Goal: Task Accomplishment & Management: Complete application form

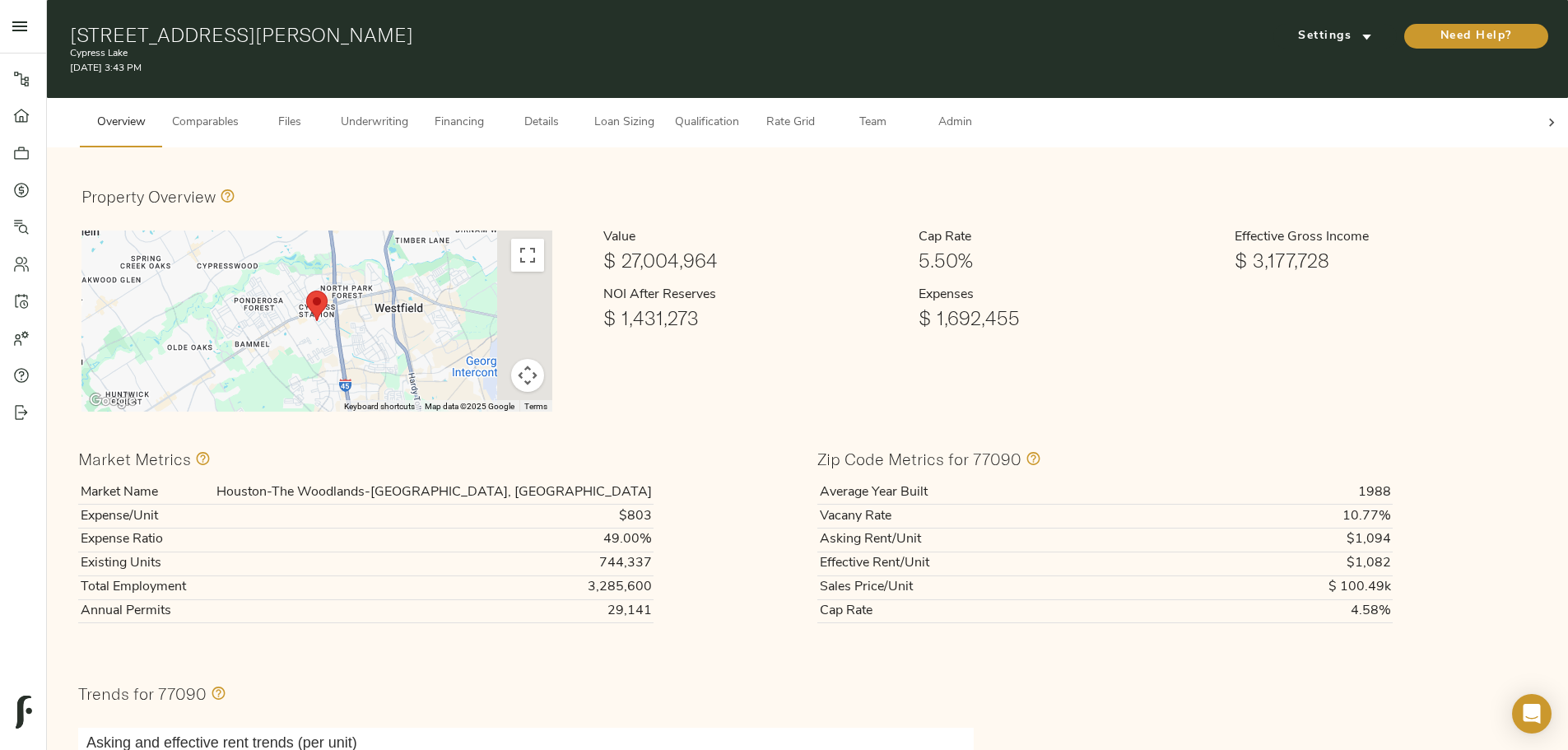
scroll to position [82, 0]
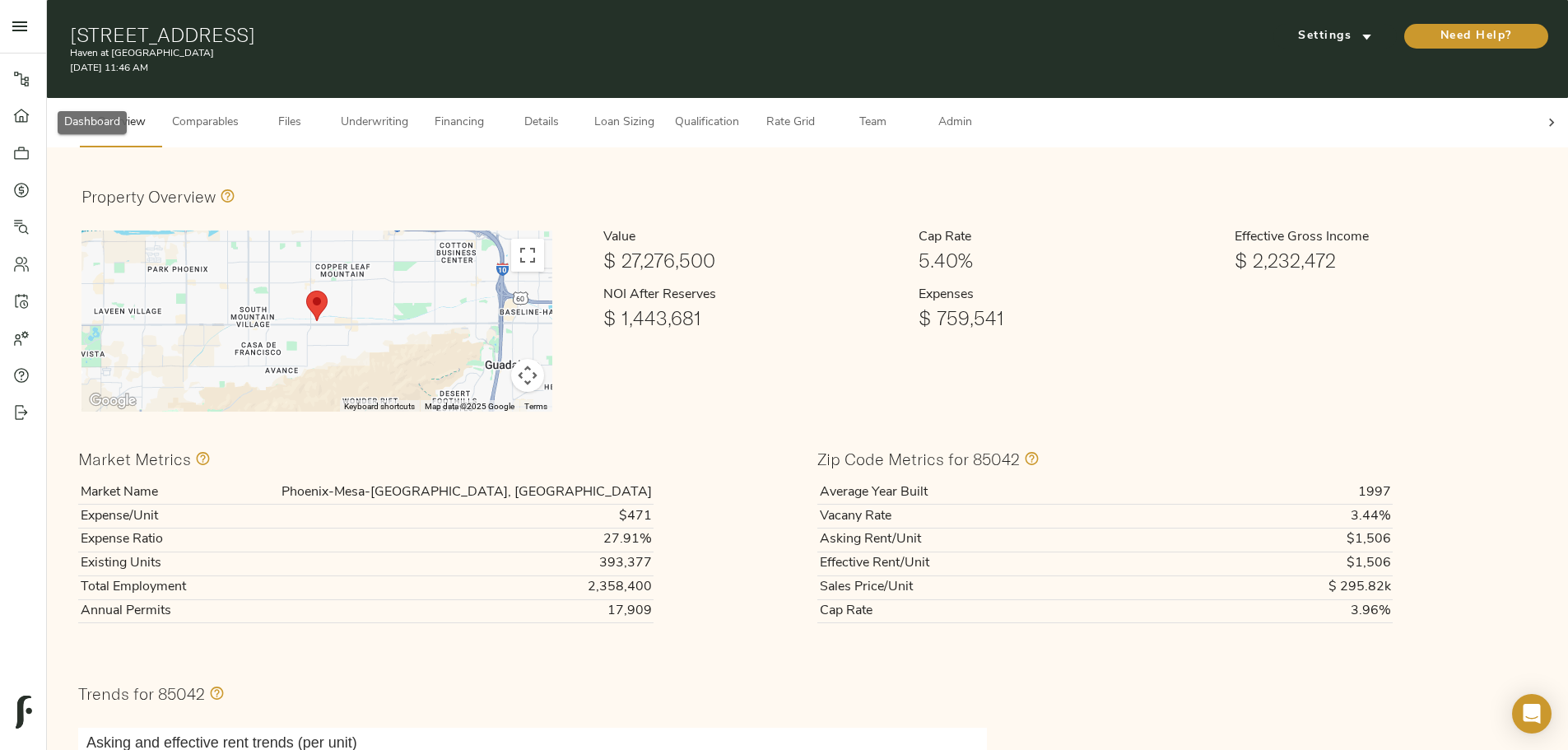
click at [12, 124] on link "Dashboard" at bounding box center [23, 116] width 46 height 37
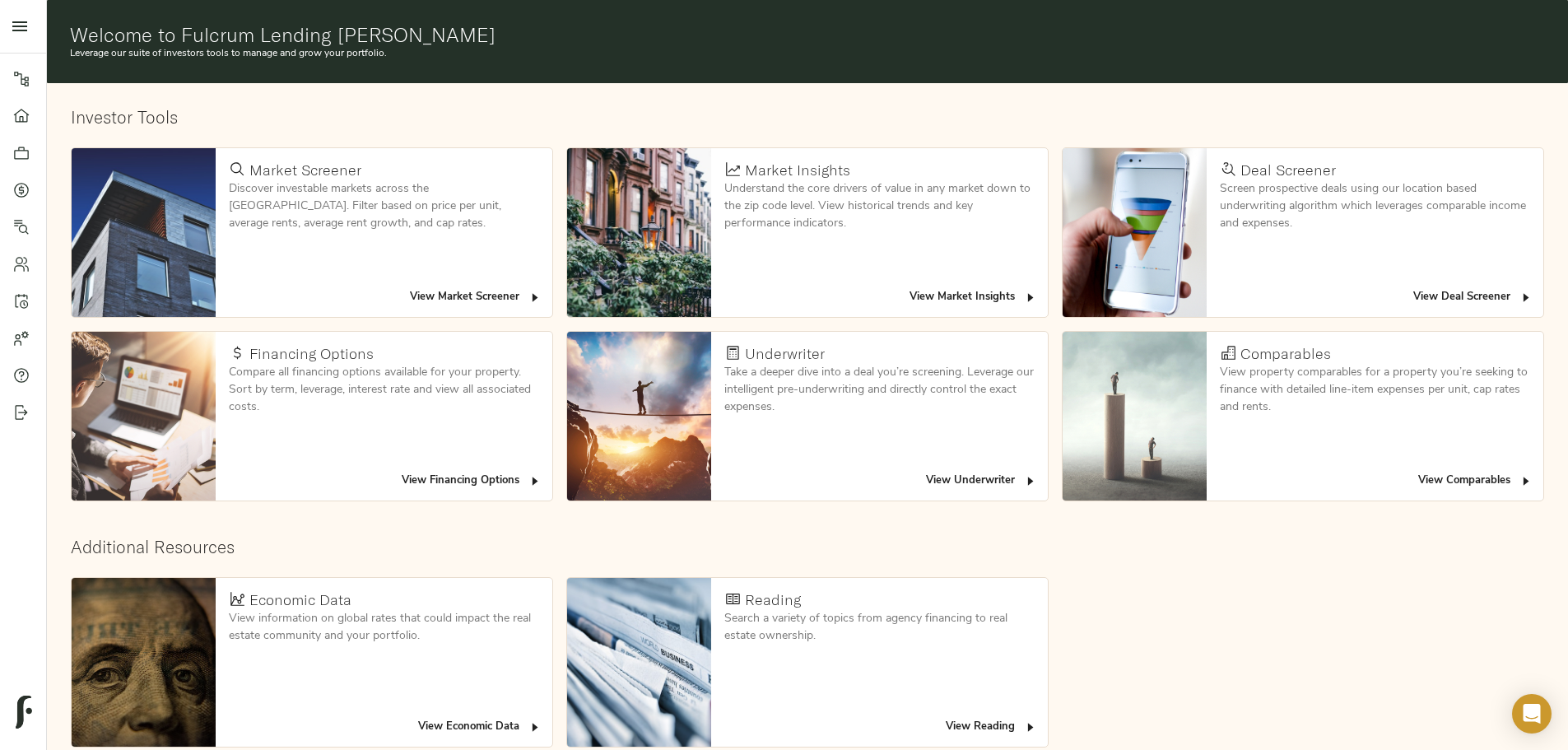
click at [1413, 288] on span "View Deal Screener" at bounding box center [1473, 297] width 120 height 19
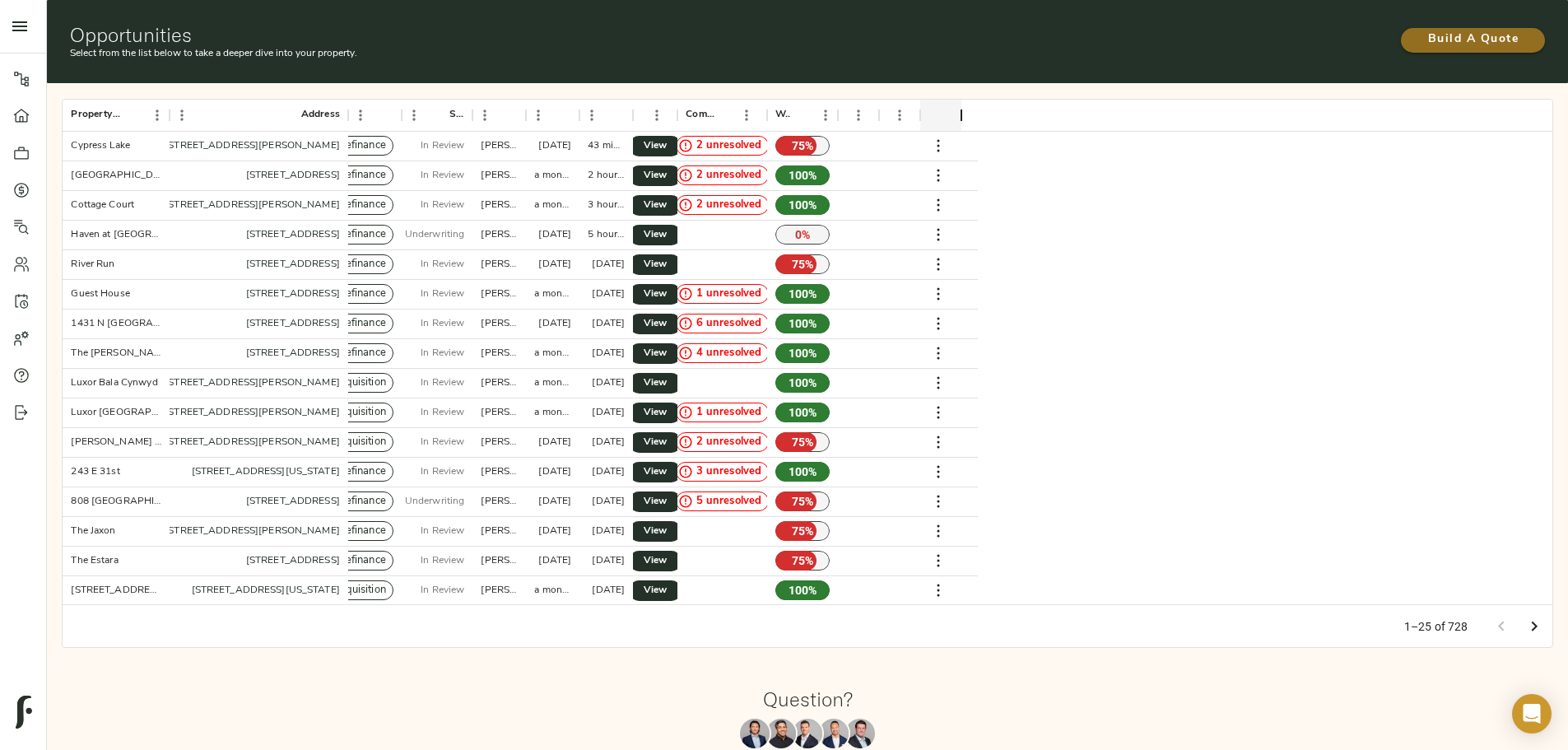
click at [1417, 29] on span "Build A Quote" at bounding box center [1472, 40] width 111 height 20
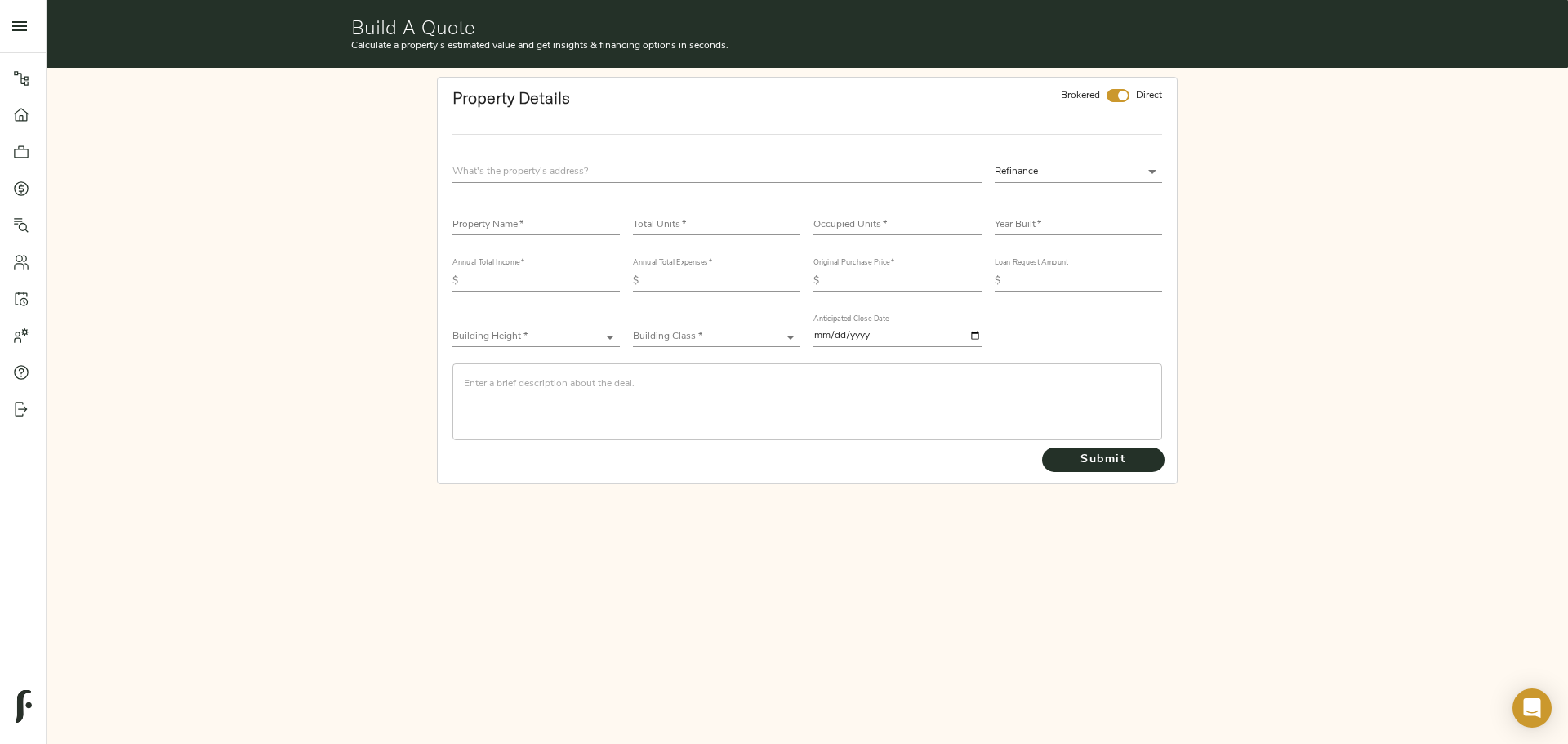
click at [460, 169] on input "text" at bounding box center [717, 172] width 530 height 22
click at [1121, 100] on input "checkbox" at bounding box center [1122, 95] width 39 height 13
checkbox input "false"
click at [568, 176] on input "text" at bounding box center [717, 172] width 530 height 22
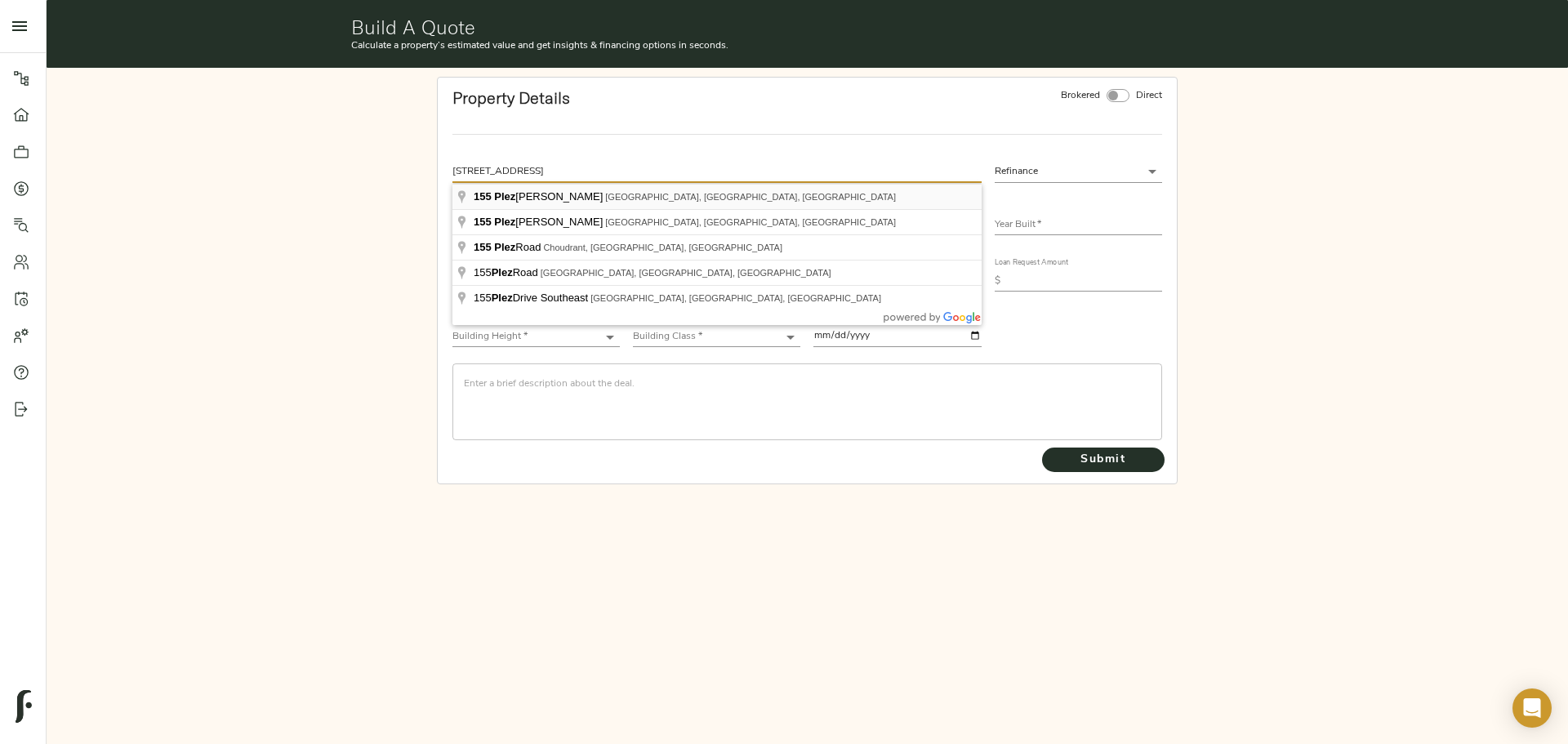
type input "[STREET_ADDRESS][PERSON_NAME]"
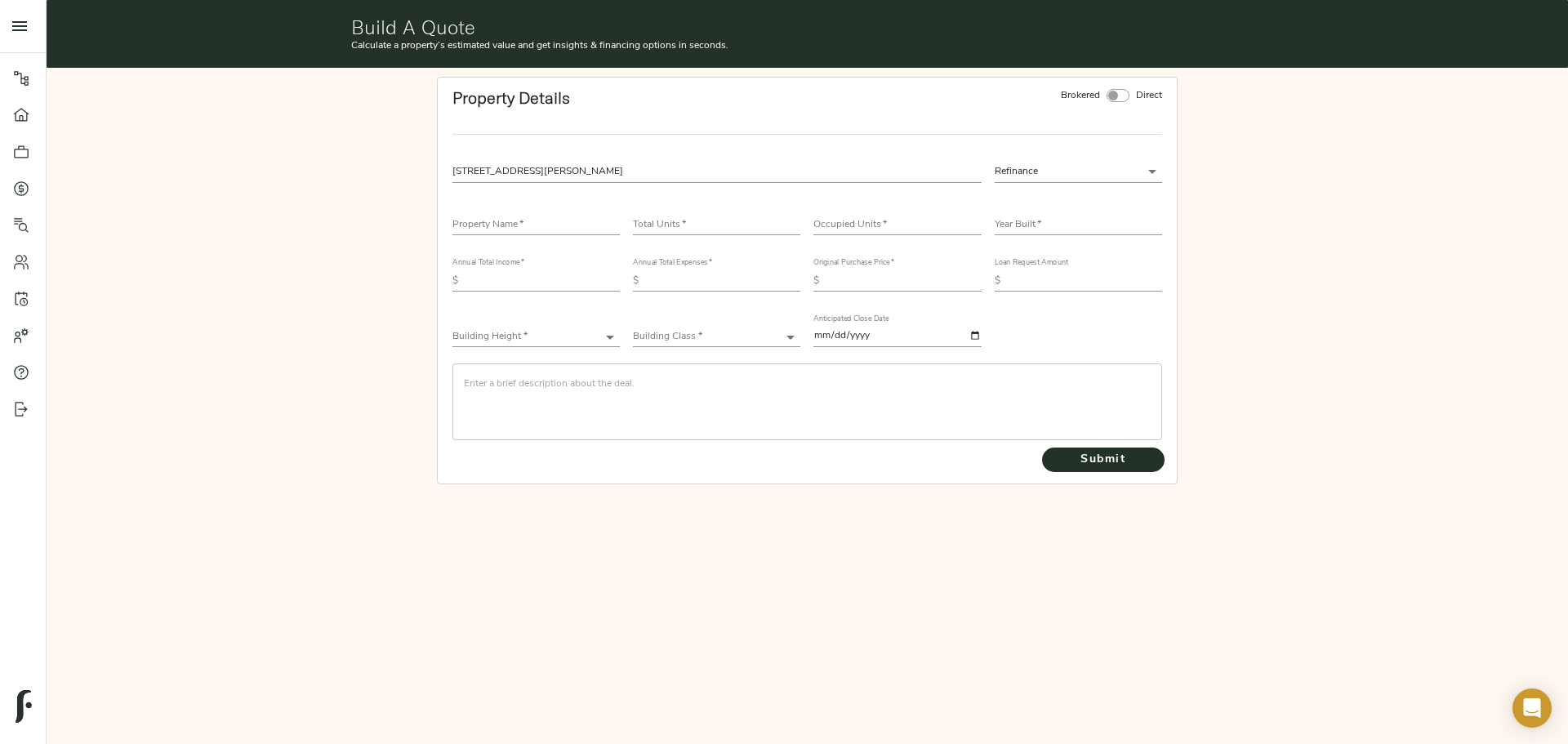
click at [539, 229] on input "text" at bounding box center [535, 225] width 167 height 19
type input "[GEOGRAPHIC_DATA] Apartments"
click at [654, 223] on input "number" at bounding box center [716, 225] width 167 height 19
type input "72"
click at [860, 219] on input "number" at bounding box center [897, 225] width 167 height 19
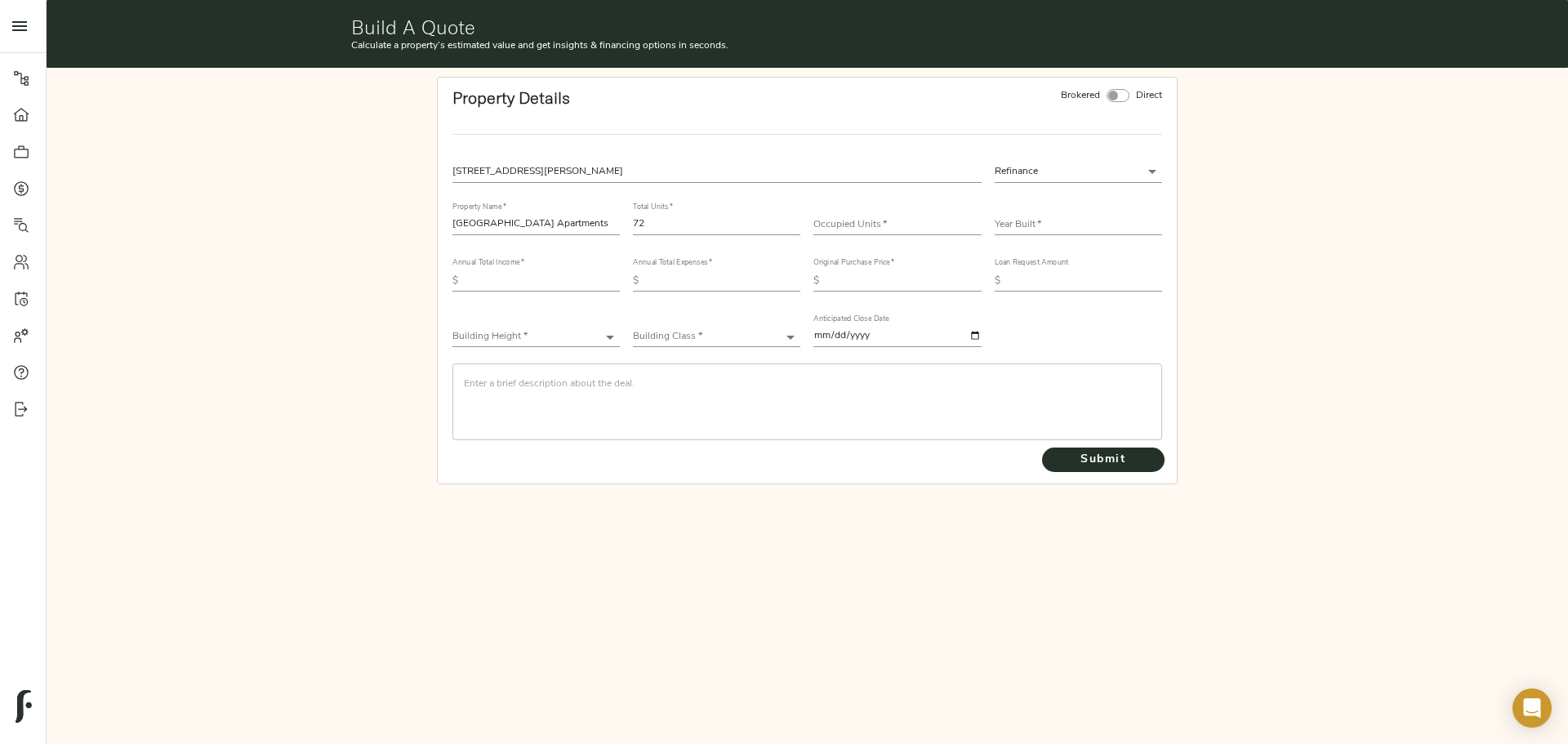
click at [900, 223] on input "number" at bounding box center [897, 225] width 167 height 19
type input "5"
type input "65"
click at [1020, 227] on input "text" at bounding box center [1078, 225] width 167 height 19
type input "2024"
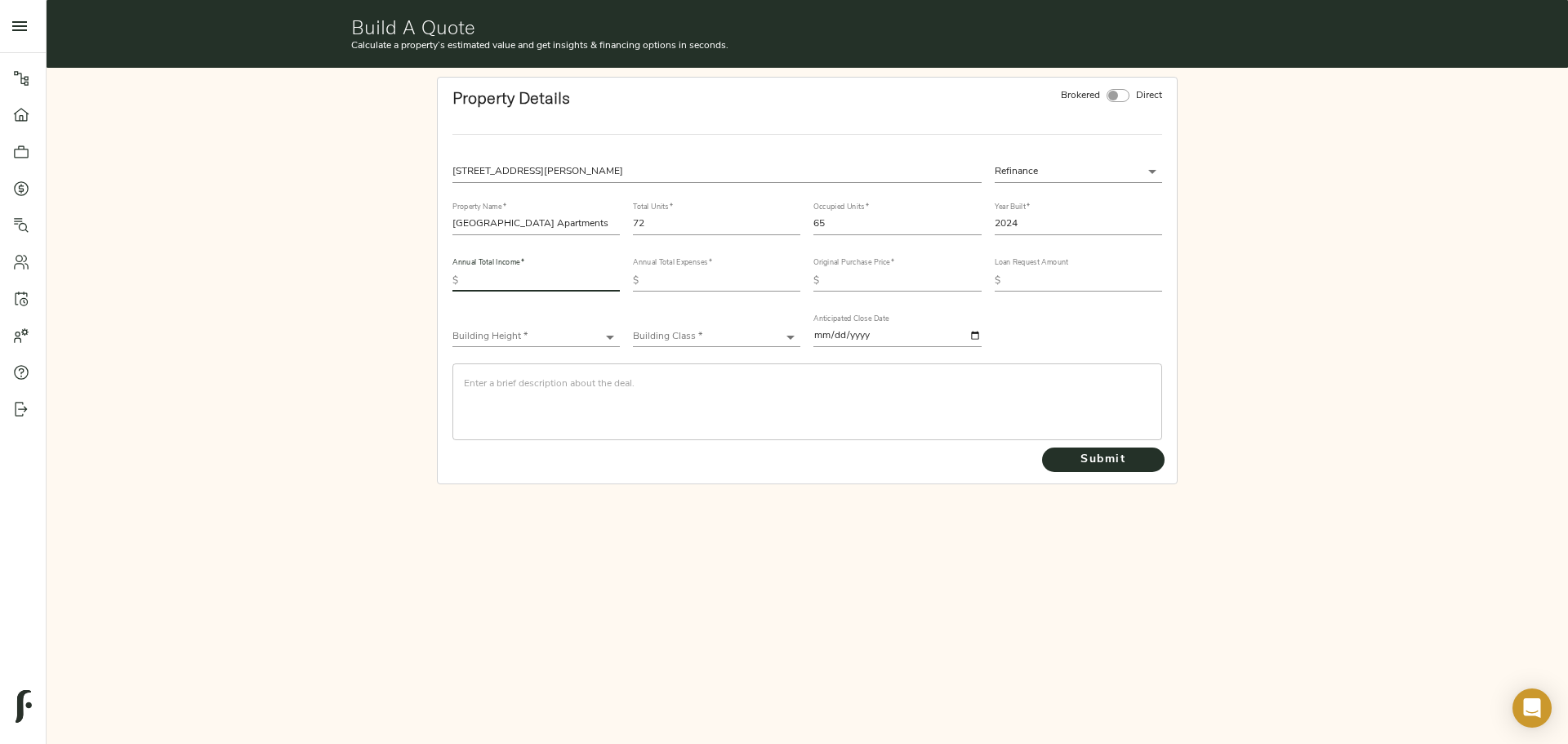
click at [524, 274] on input "text" at bounding box center [542, 280] width 155 height 19
click at [543, 282] on input "text" at bounding box center [542, 280] width 155 height 19
type input "958,711"
click at [717, 288] on input "text" at bounding box center [723, 280] width 155 height 19
click at [742, 276] on input "text" at bounding box center [723, 280] width 155 height 19
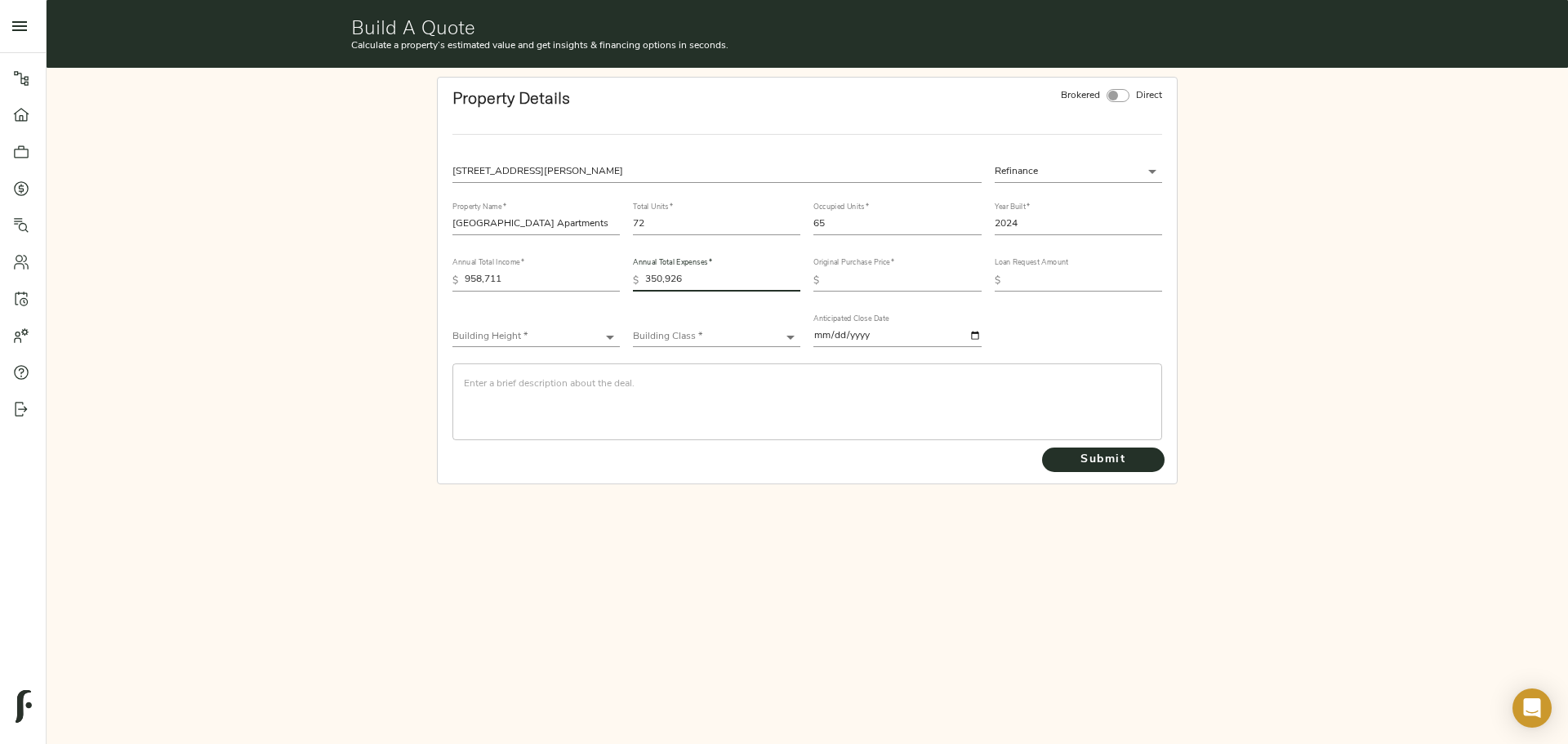
type input "350,926"
click at [882, 266] on label "Original Purchase Price   *" at bounding box center [854, 263] width 81 height 7
drag, startPoint x: 906, startPoint y: 282, endPoint x: 917, endPoint y: 281, distance: 11.0
click at [906, 282] on input "text" at bounding box center [903, 280] width 155 height 19
click at [1112, 339] on div "[STREET_ADDRESS] Refinance refinance Property Name   * Grand Monarch Apartments…" at bounding box center [807, 300] width 723 height 292
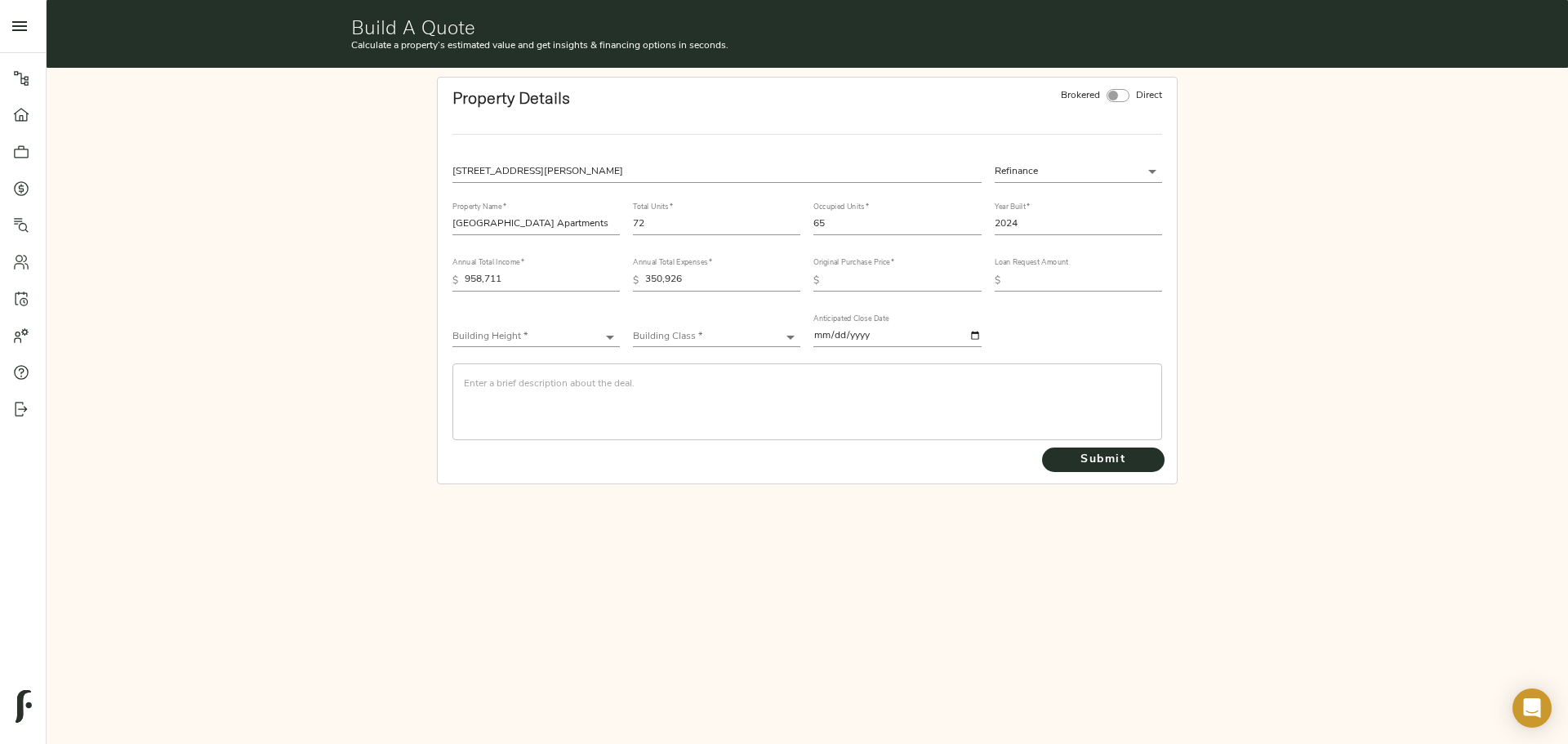
click at [837, 277] on input "text" at bounding box center [903, 280] width 155 height 19
click at [537, 326] on div "Building Height * ​" at bounding box center [535, 330] width 167 height 33
click at [538, 336] on body "Haven at [GEOGRAPHIC_DATA] - [STREET_ADDRESS] Pipeline Dashboard Portfolio Quot…" at bounding box center [784, 372] width 1568 height 744
click at [547, 370] on li "Mid-Rise (4-6 stories)" at bounding box center [535, 362] width 167 height 25
click at [561, 330] on body "Haven at [GEOGRAPHIC_DATA] - [STREET_ADDRESS] Pipeline Dashboard Portfolio Quot…" at bounding box center [784, 372] width 1568 height 744
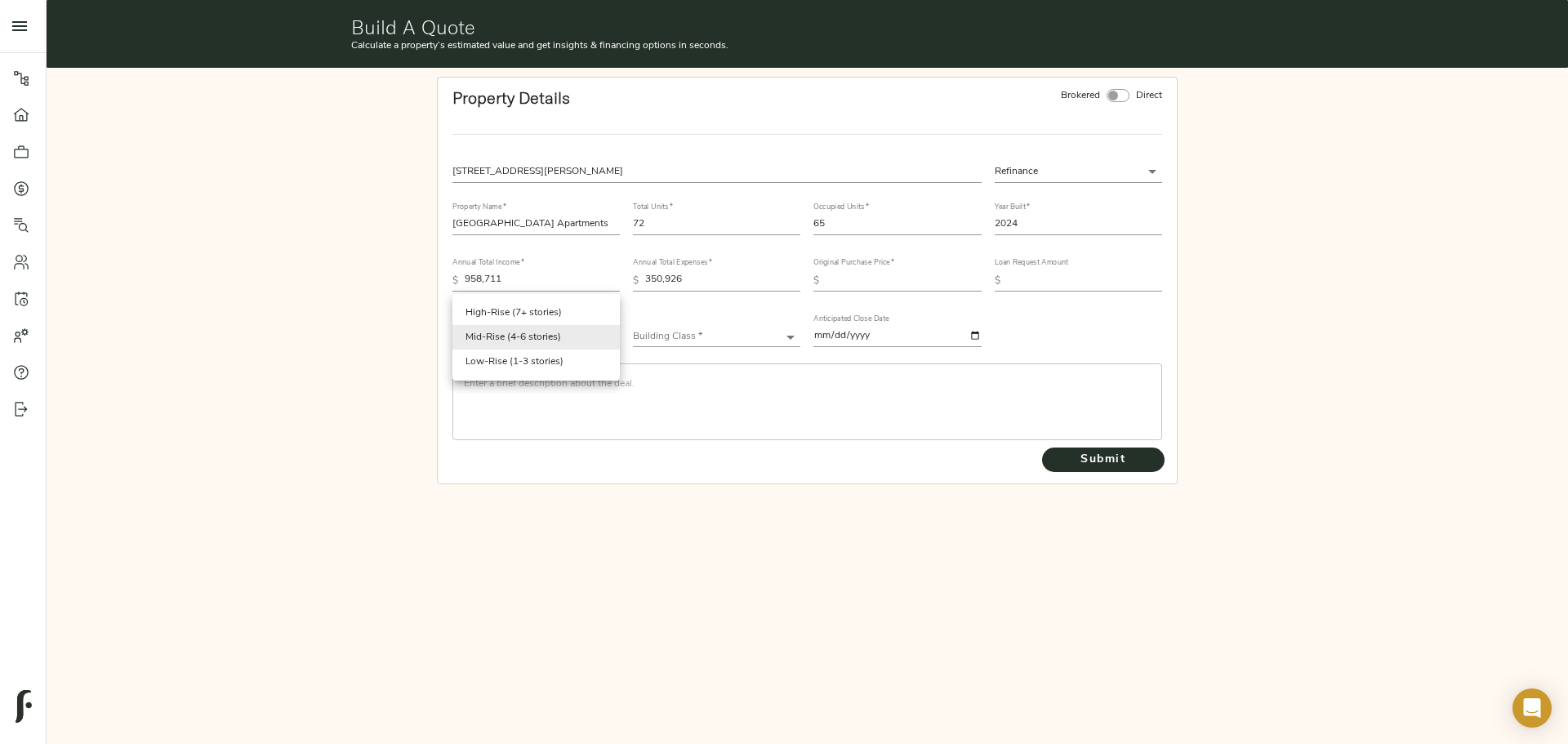
click at [532, 367] on li "Low-Rise (1-3 stories)" at bounding box center [535, 362] width 167 height 25
type input "Low-Rise"
click at [673, 312] on div "Building Class * ​" at bounding box center [717, 329] width 181 height 56
click at [677, 323] on div "Building Class * ​" at bounding box center [716, 330] width 167 height 33
click at [673, 331] on body "Haven at [GEOGRAPHIC_DATA] - [STREET_ADDRESS] Pipeline Dashboard Portfolio Quot…" at bounding box center [784, 372] width 1568 height 744
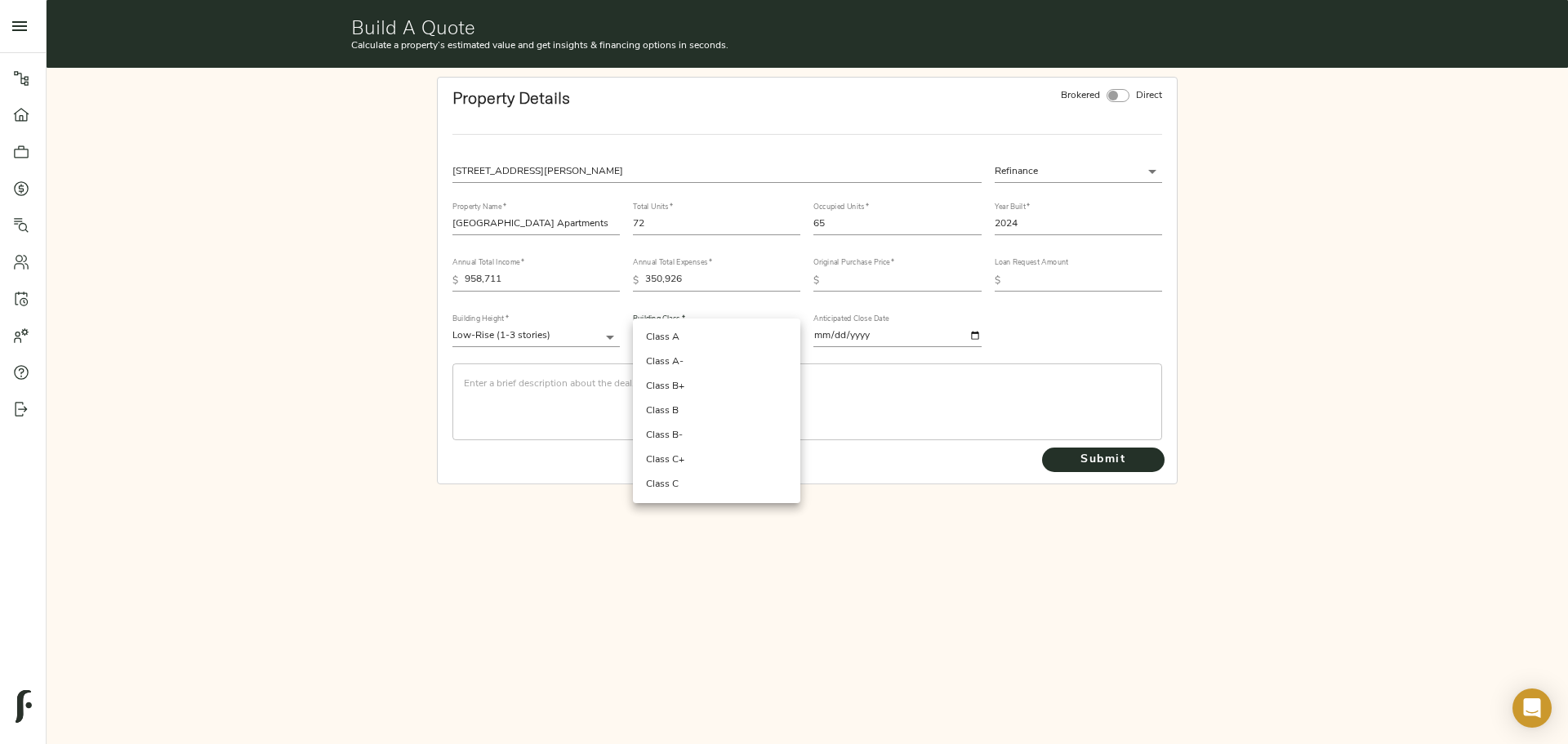
click at [676, 341] on li "Class A" at bounding box center [716, 337] width 167 height 25
type input "Class A"
click at [658, 360] on div "​" at bounding box center [807, 402] width 723 height 89
click at [658, 379] on textarea at bounding box center [807, 401] width 687 height 47
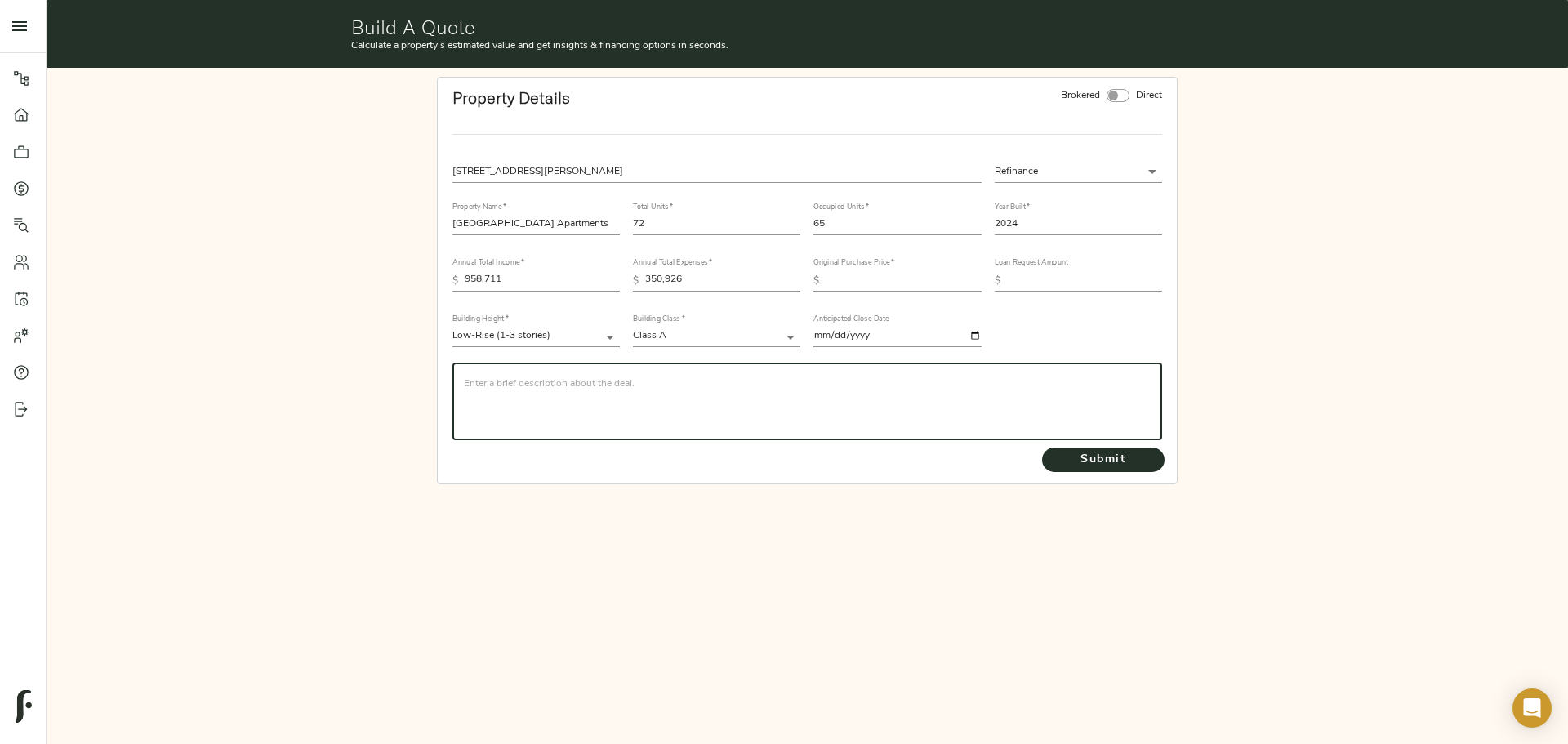
click at [900, 272] on input "text" at bounding box center [903, 280] width 155 height 19
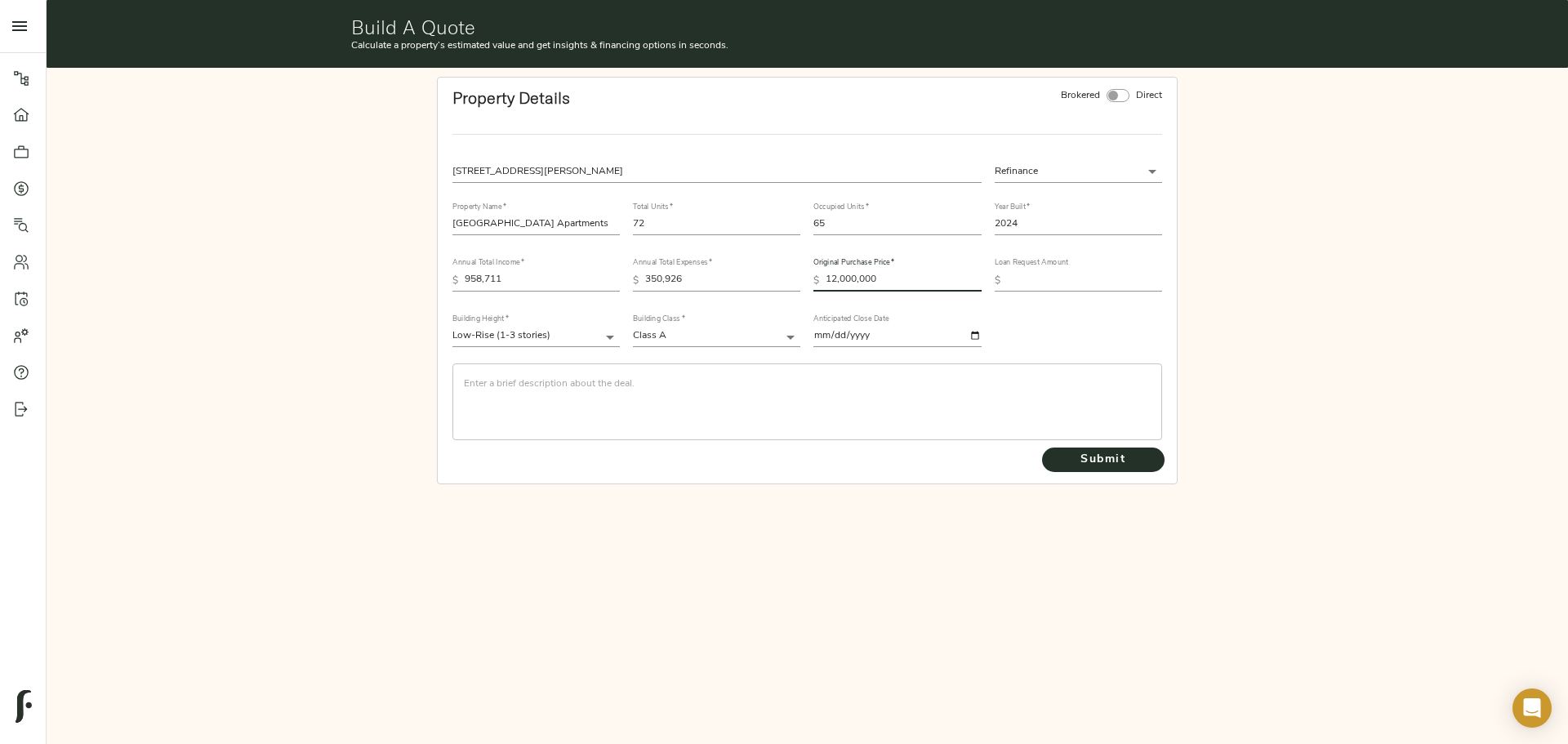
type input "12,000,000"
click at [1014, 288] on input "text" at bounding box center [1085, 280] width 155 height 19
type input "8,085,000"
click at [681, 383] on textarea at bounding box center [807, 401] width 687 height 47
click at [597, 384] on textarea at bounding box center [807, 401] width 687 height 47
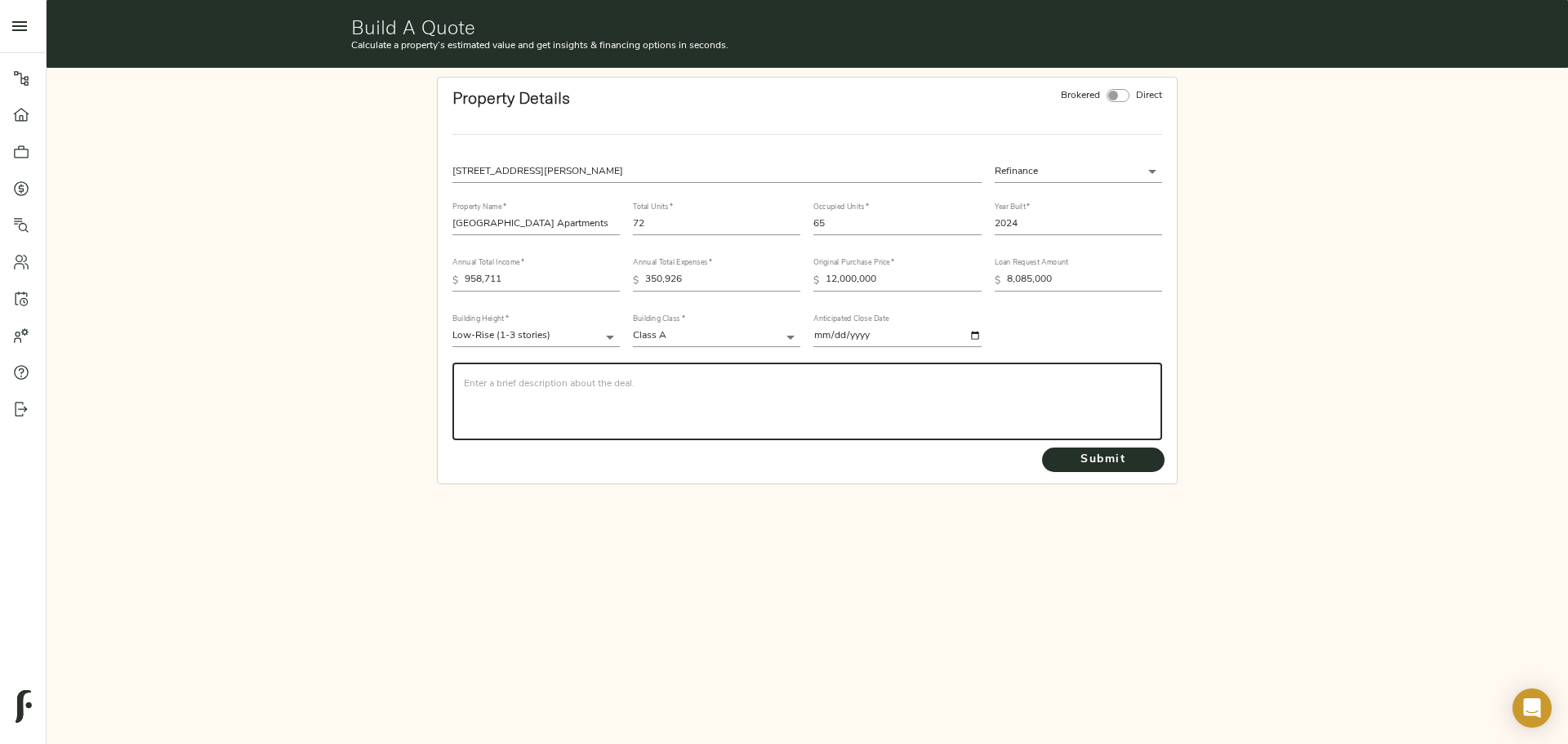
paste textarea "BayBridgeRealEstateCapitalhasbeenexclusivelyengagedby 1000FosterDriveLLC(the “S…"
type textarea "BayBridgeRealEstateCapitalhasbeenexclusivelyengagedby 1000FosterDriveLLC(the “S…"
paste textarea "BayBridgeRealEstateCapitalhasbeenexclusivelyengagedby 1000FosterDriveLLC(the “S…"
type textarea "BayBridgeRealEstateCapitalhasbeenexclusivelyengagedby 1000FosterDriveLLC(the “S…"
click at [490, 384] on textarea at bounding box center [807, 401] width 687 height 47
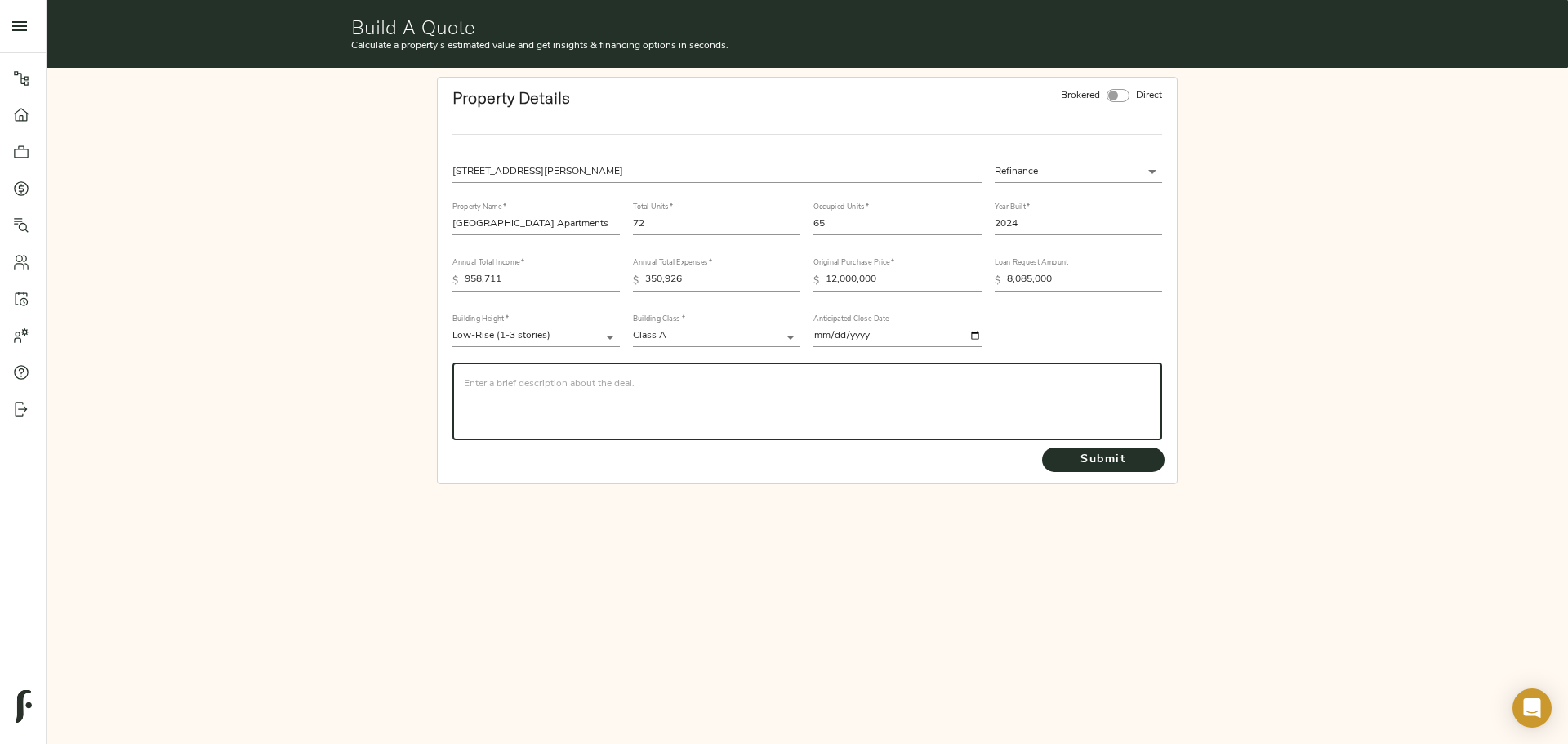
paste textarea "BayBridge Real Estate Capital has been exclusively engaged by [STREET_ADDRESS][…"
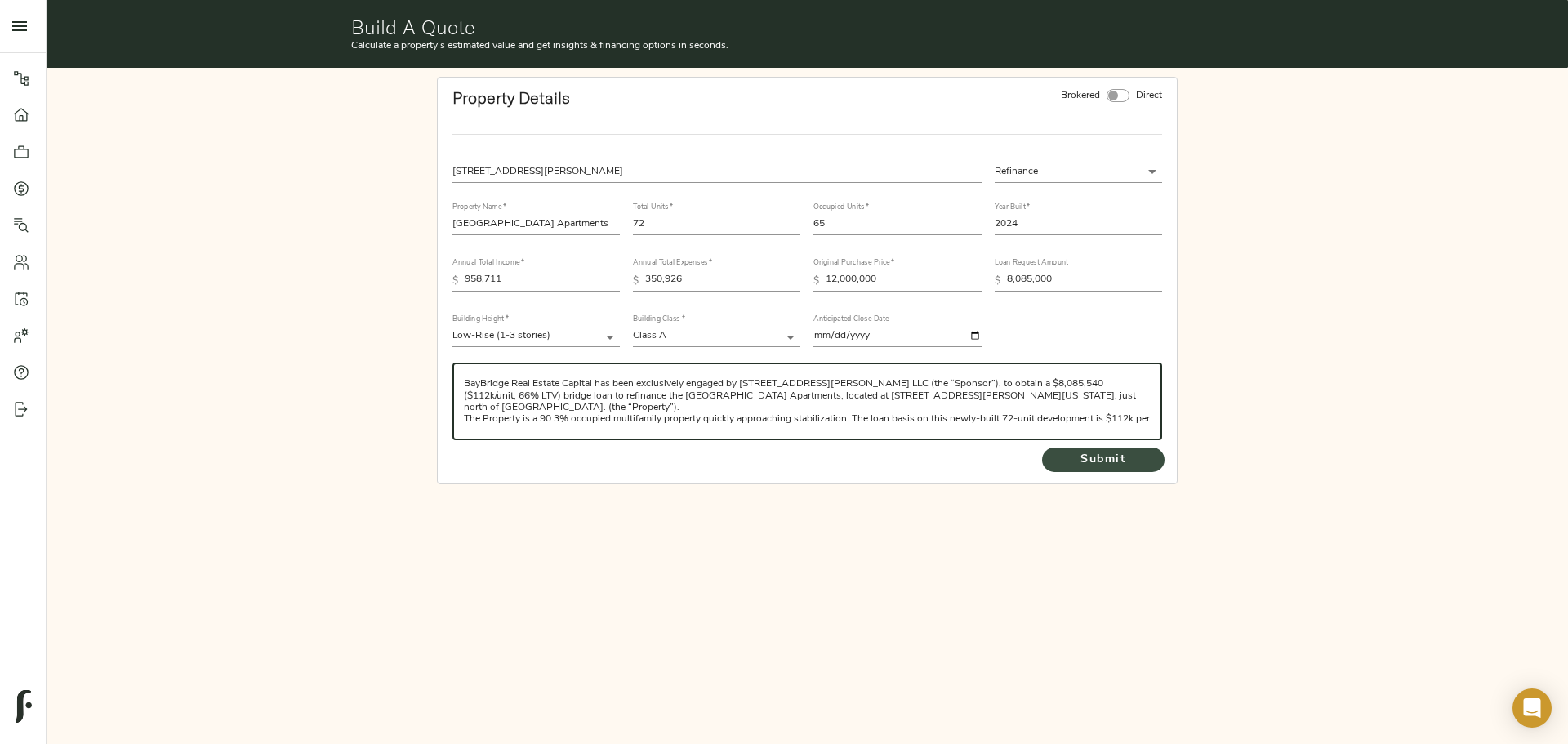
type textarea "BayBridge Real Estate Capital has been exclusively engaged by [STREET_ADDRESS][…"
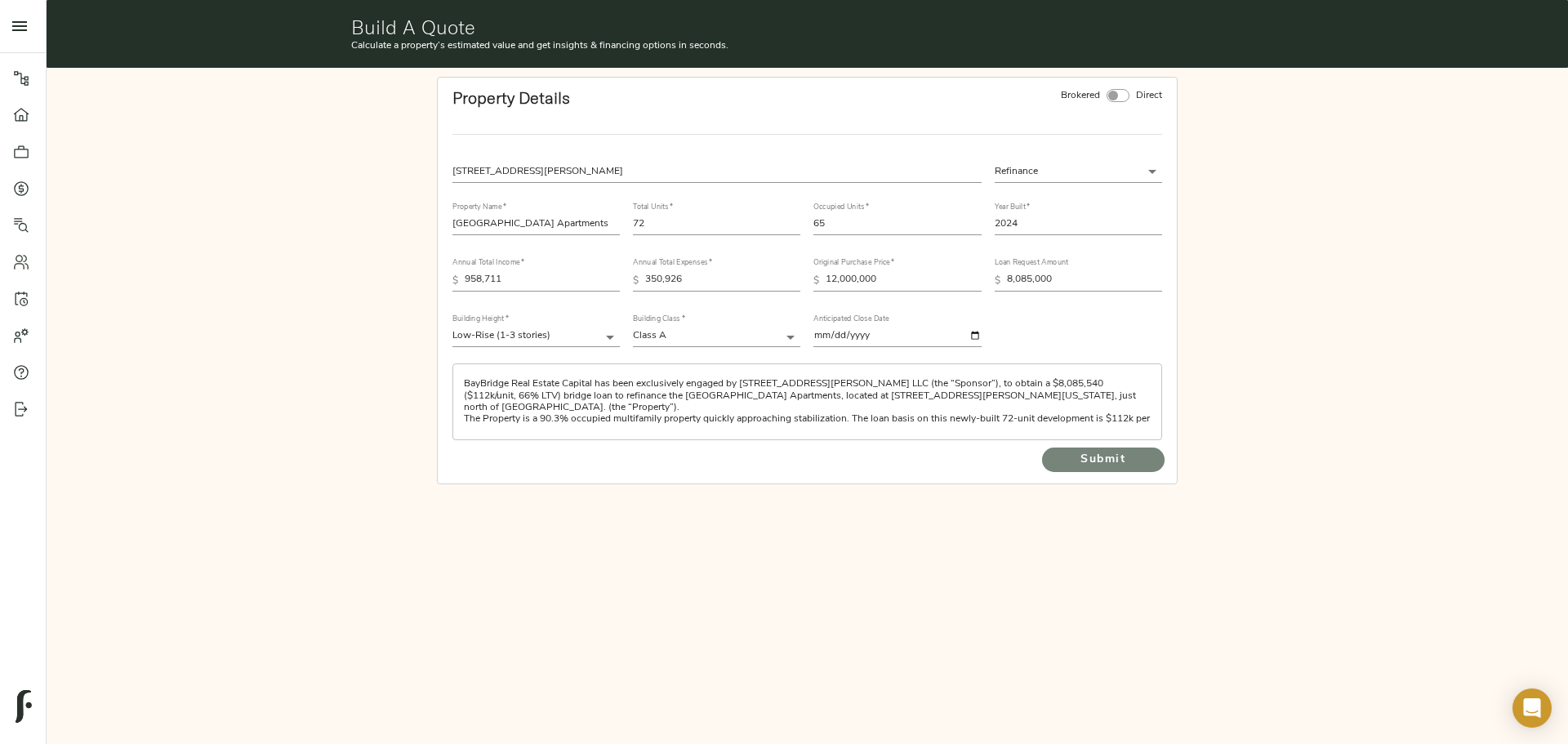
click at [1102, 467] on span "Submit" at bounding box center [1103, 460] width 89 height 20
